Goal: Task Accomplishment & Management: Manage account settings

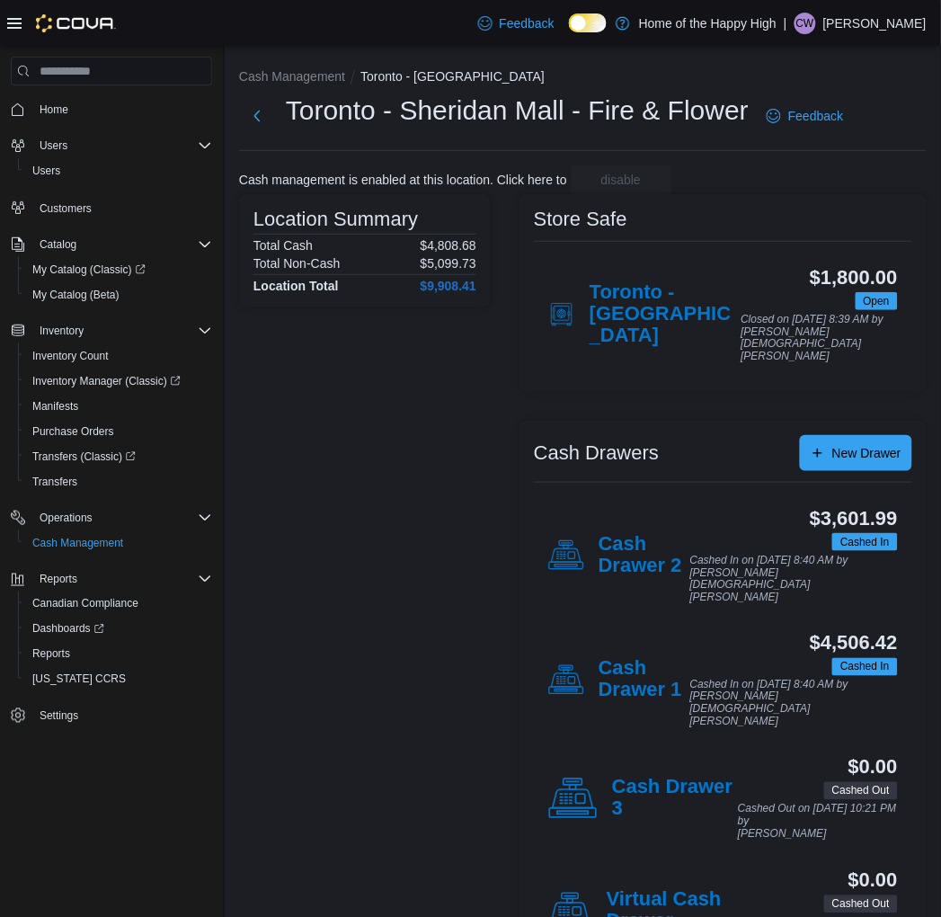
click at [838, 13] on div "| CW Carrinna Wong" at bounding box center [855, 24] width 143 height 22
click at [804, 204] on div "Store Safe Toronto - Sheridan Mall $1,800.00 Open Closed on October 11, 2025 8:…" at bounding box center [722, 293] width 407 height 198
click at [813, 23] on div "| CW Carrinna Wong" at bounding box center [855, 24] width 143 height 22
click at [812, 180] on span "Sign Out" at bounding box center [811, 178] width 49 height 18
